Goal: Task Accomplishment & Management: Complete application form

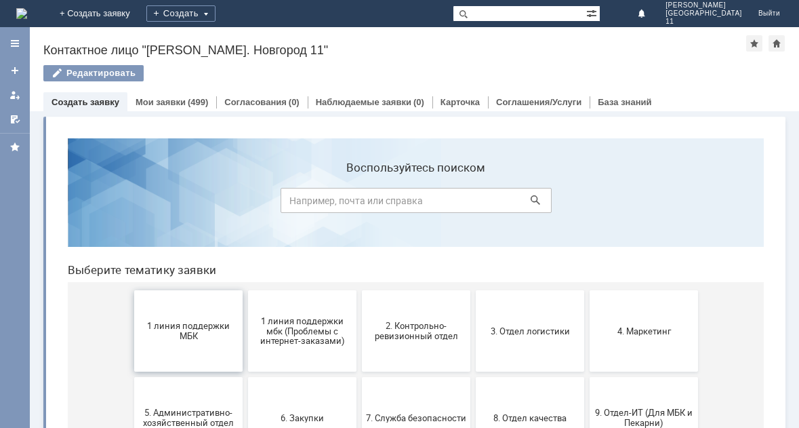
click at [168, 339] on span "1 линия поддержки МБК" at bounding box center [188, 331] width 100 height 20
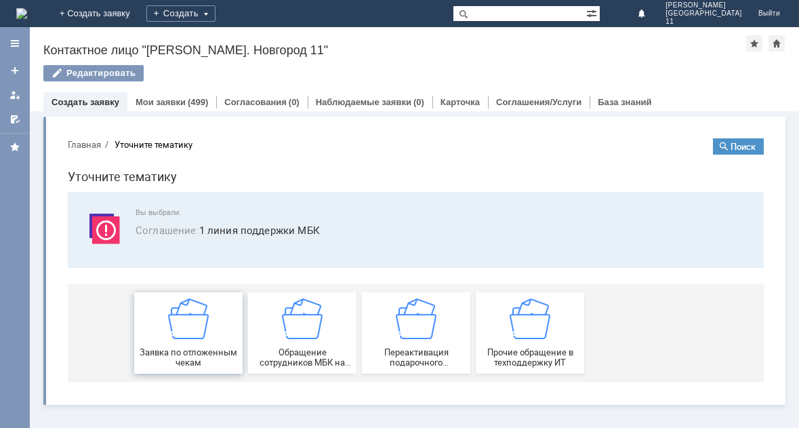
click at [232, 327] on div "Заявка по отложенным чекам" at bounding box center [188, 332] width 100 height 69
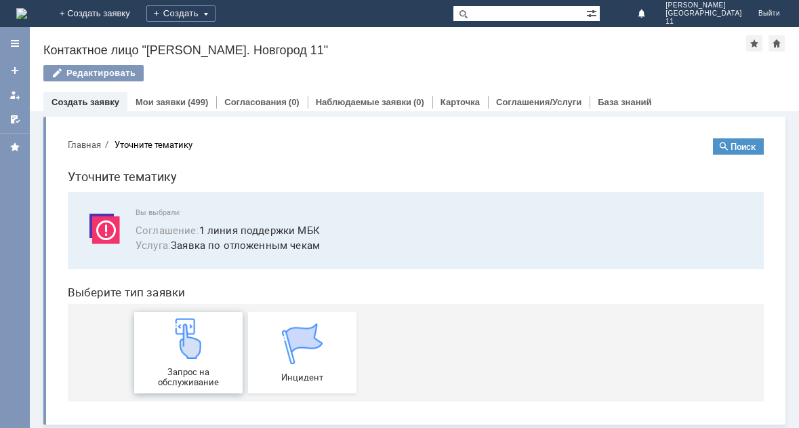
click at [198, 338] on img at bounding box center [188, 338] width 41 height 41
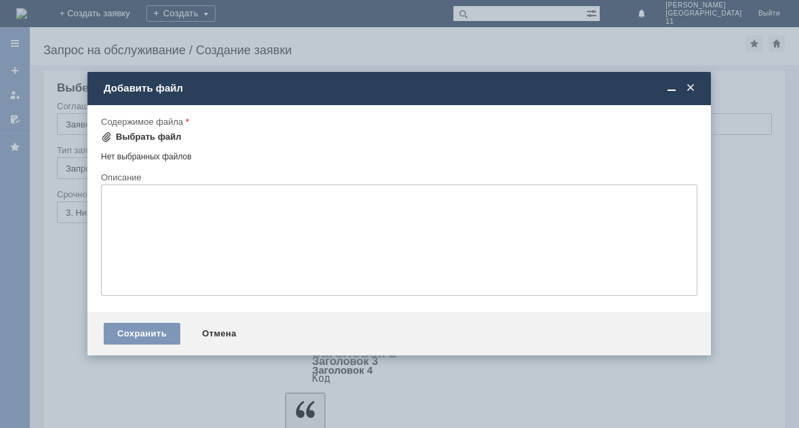
click at [152, 136] on div "Выбрать файл" at bounding box center [149, 136] width 66 height 11
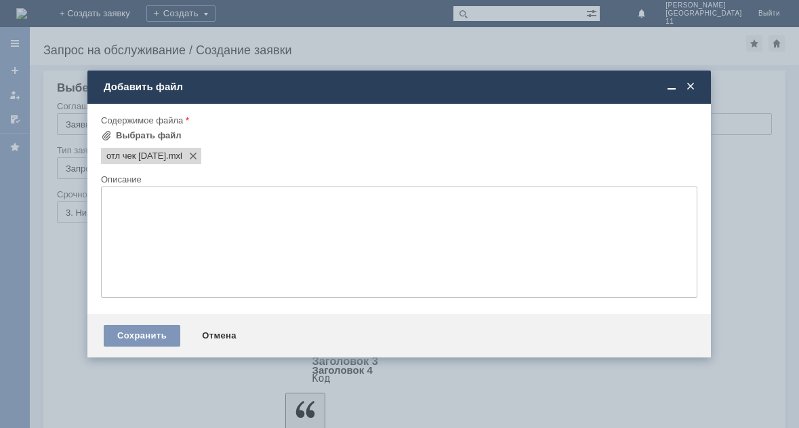
click at [148, 203] on textarea at bounding box center [399, 241] width 596 height 111
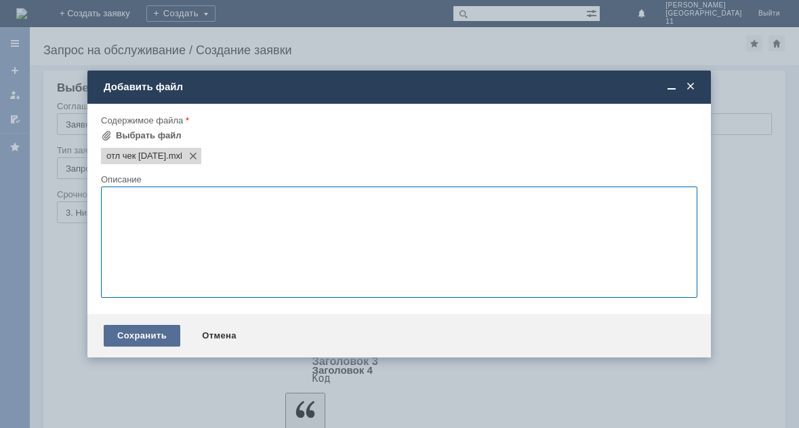
click at [154, 339] on div "Сохранить" at bounding box center [142, 336] width 77 height 22
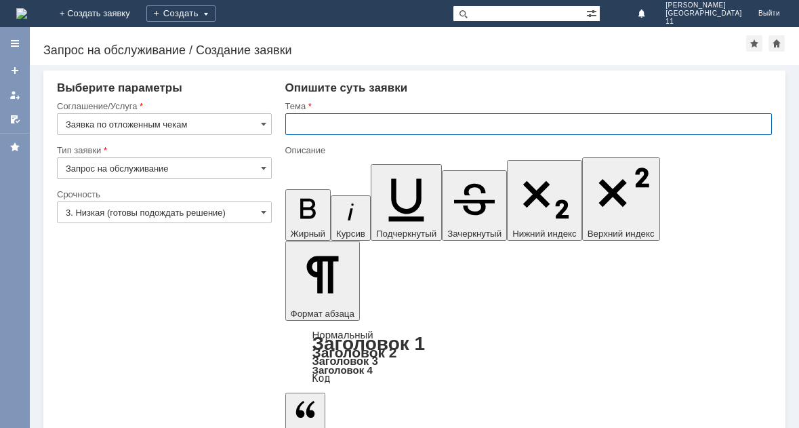
click at [333, 119] on input "text" at bounding box center [528, 124] width 487 height 22
type input "Отложенные чеки [DATE]"
